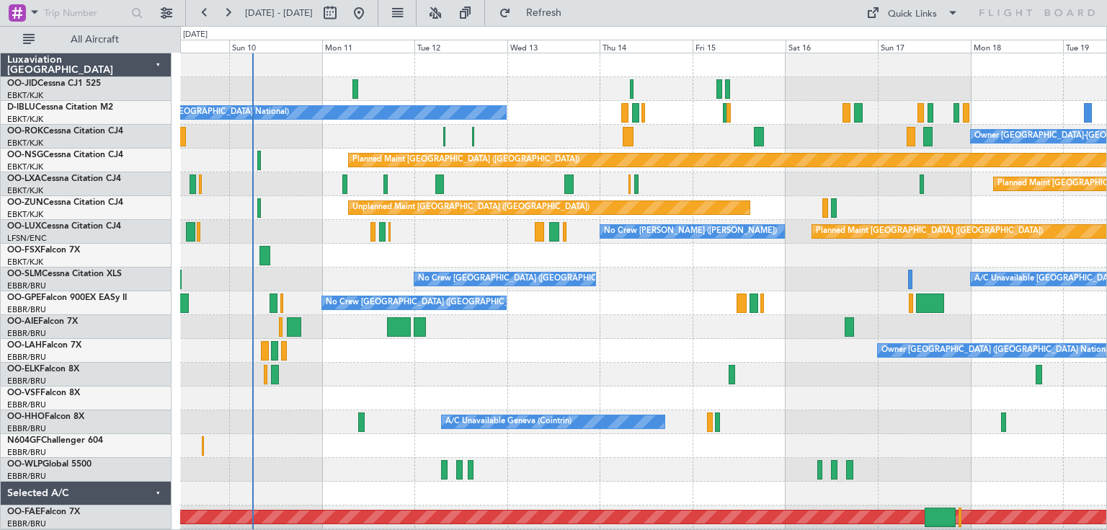
click at [429, 219] on div "No Crew [GEOGRAPHIC_DATA] ([GEOGRAPHIC_DATA] National) Owner [GEOGRAPHIC_DATA]-…" at bounding box center [643, 338] width 926 height 571
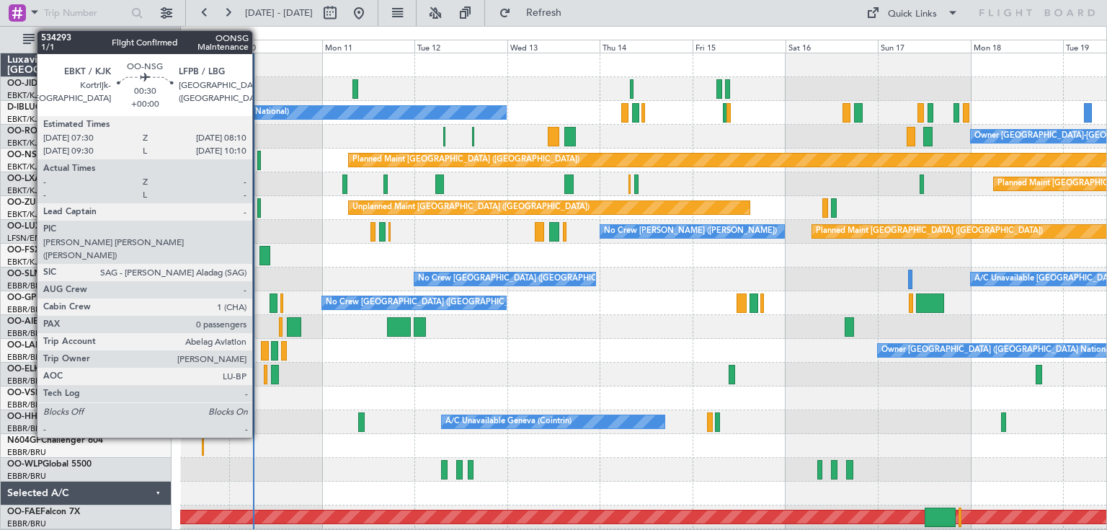
click at [259, 157] on div at bounding box center [258, 160] width 3 height 19
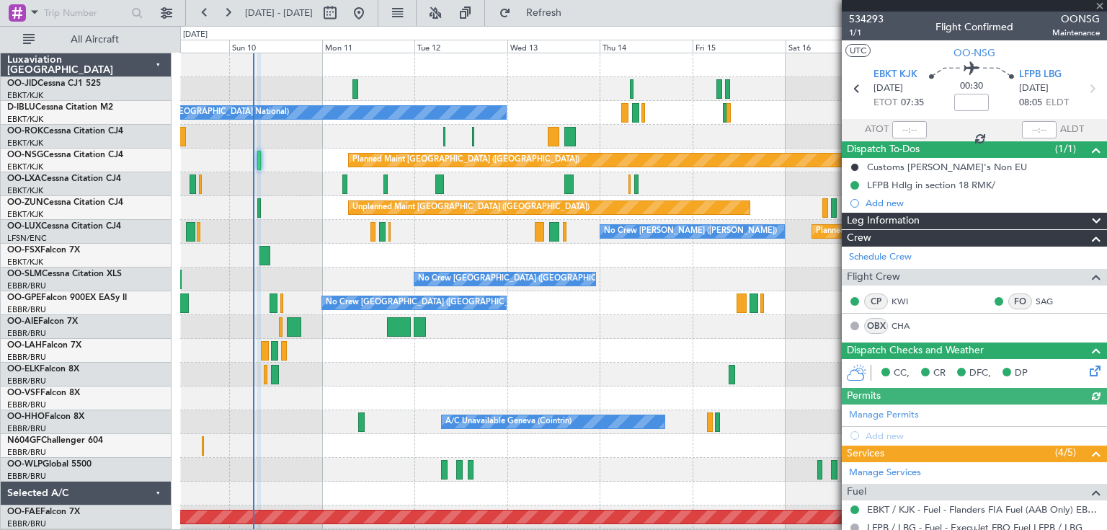
click at [314, 160] on div "Planned Maint [GEOGRAPHIC_DATA] ([GEOGRAPHIC_DATA])" at bounding box center [643, 160] width 926 height 24
click at [1099, 3] on span at bounding box center [1100, 6] width 14 height 13
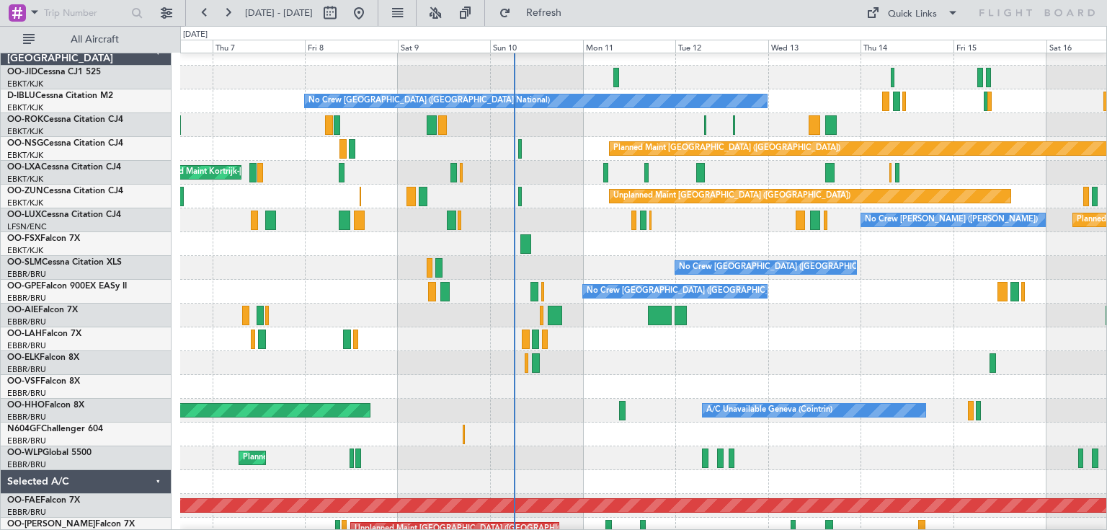
click at [569, 154] on div "Planned Maint [GEOGRAPHIC_DATA] ([GEOGRAPHIC_DATA])" at bounding box center [643, 149] width 926 height 24
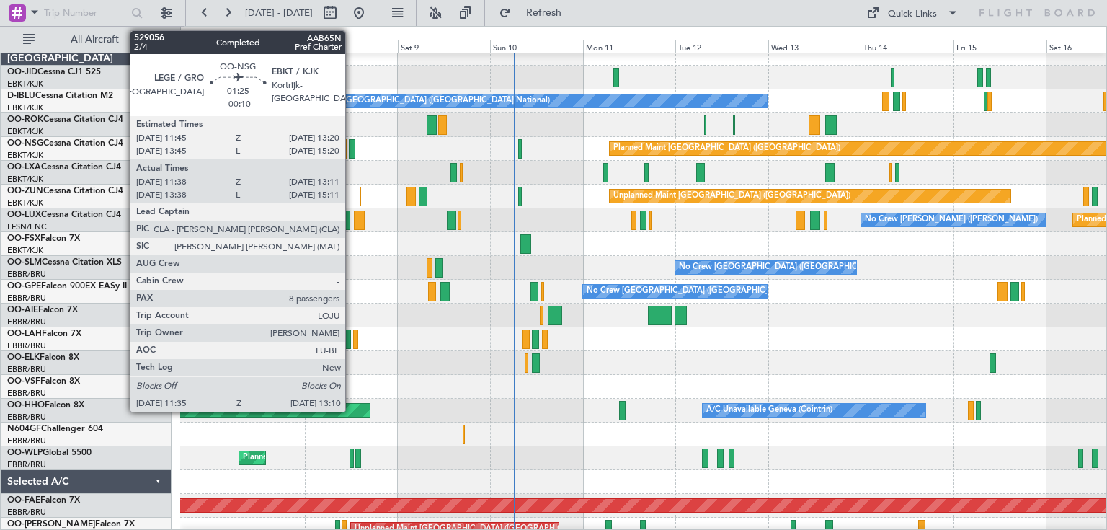
click at [352, 148] on div at bounding box center [352, 148] width 6 height 19
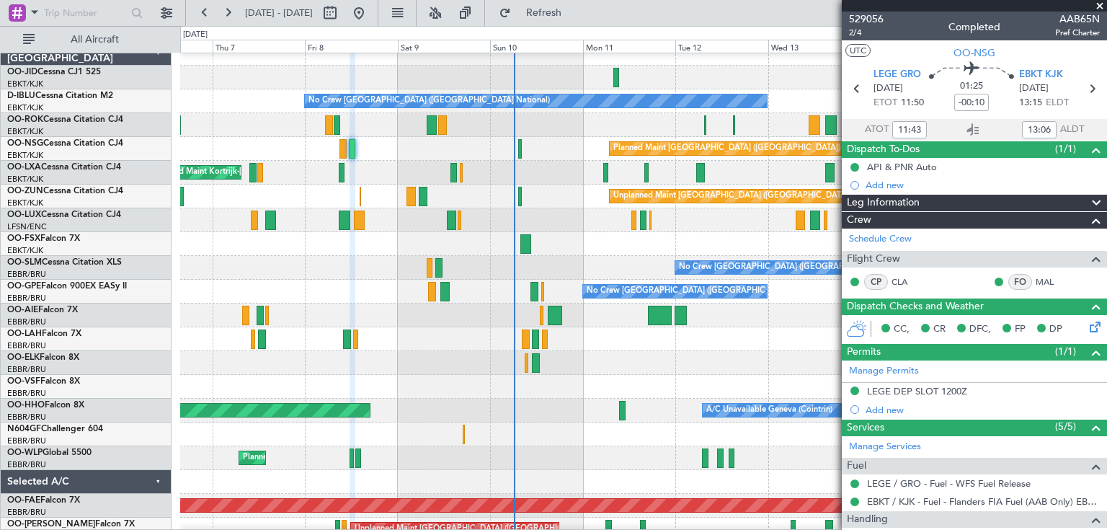
click at [980, 202] on div "Leg Information" at bounding box center [974, 203] width 265 height 17
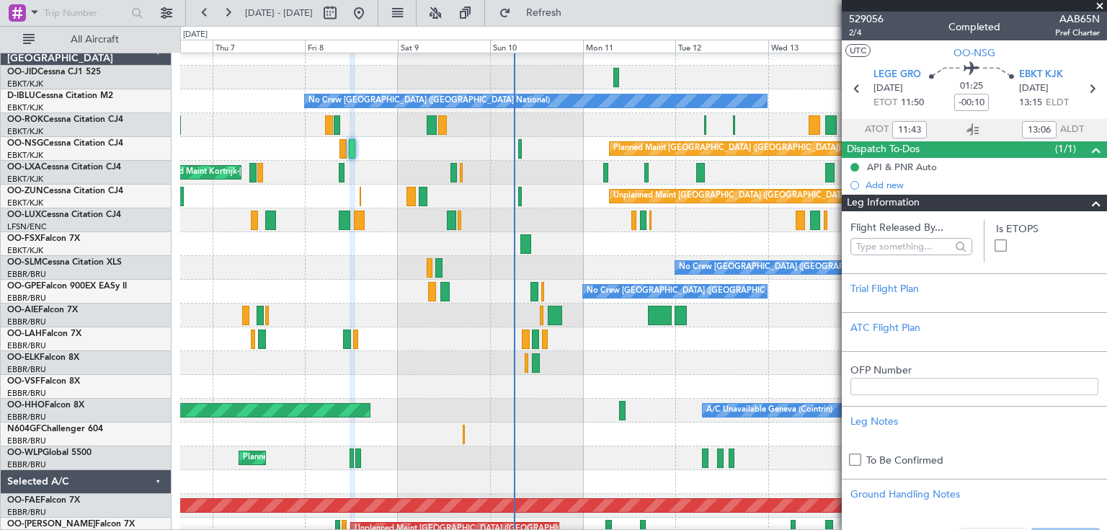
click at [980, 202] on div "Leg Information" at bounding box center [974, 203] width 265 height 17
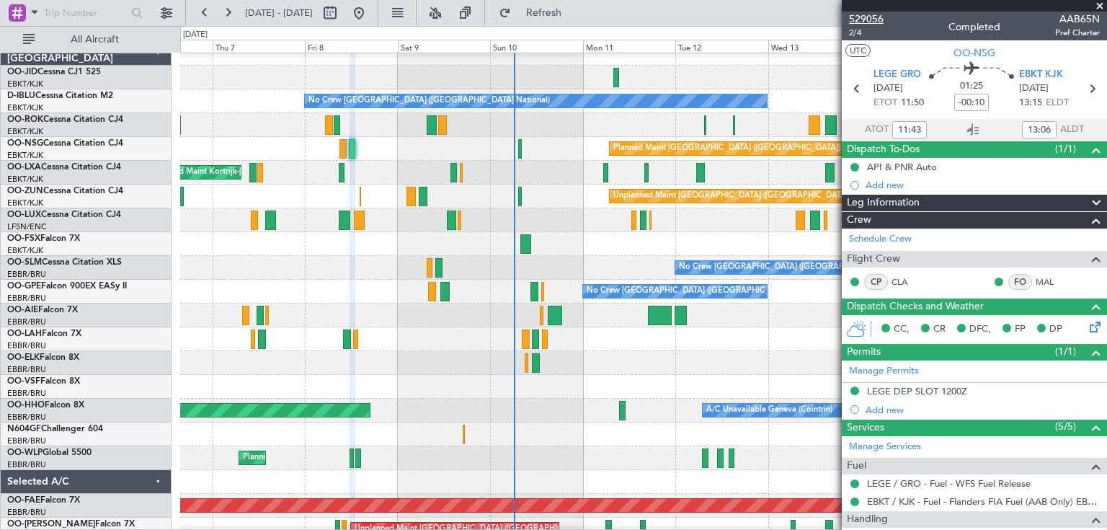
click at [876, 17] on span "529056" at bounding box center [866, 19] width 35 height 15
click at [873, 19] on span "529056" at bounding box center [866, 19] width 35 height 15
